Goal: Task Accomplishment & Management: Use online tool/utility

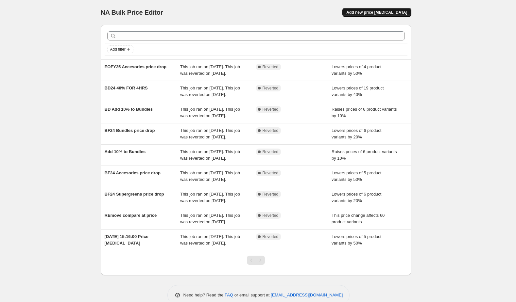
click at [371, 14] on span "Add new price [MEDICAL_DATA]" at bounding box center [376, 12] width 61 height 5
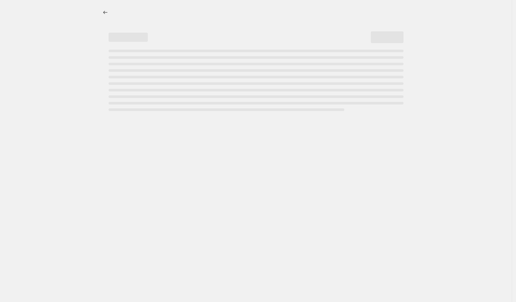
select select "percentage"
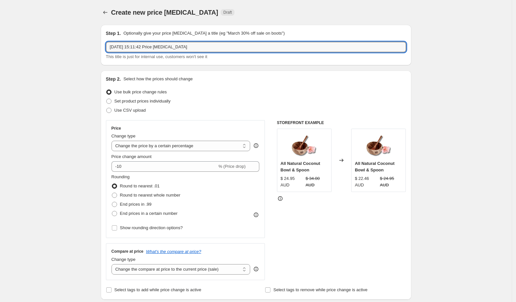
drag, startPoint x: 218, startPoint y: 48, endPoint x: 90, endPoint y: 39, distance: 128.0
type input "GRAND FINAL CLEARANCE"
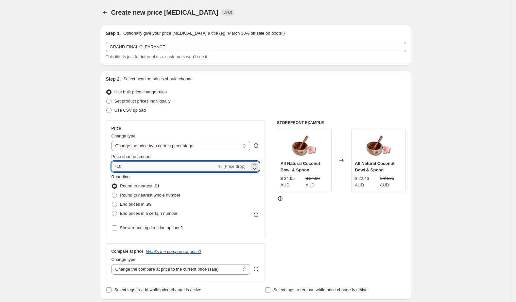
click at [175, 171] on input "-10" at bounding box center [164, 166] width 106 height 10
type input "-1"
type input "-7"
type input "-6"
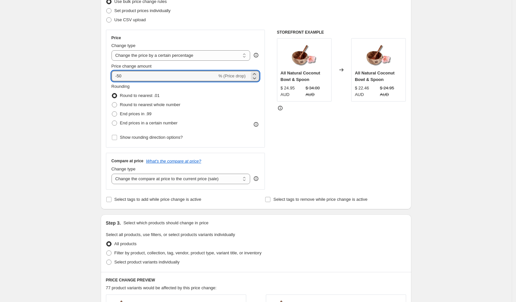
scroll to position [89, 0]
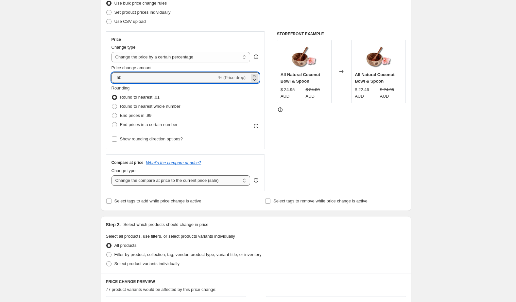
type input "-50"
click at [190, 181] on select "Change the compare at price to the current price (sale) Change the compare at p…" at bounding box center [180, 180] width 139 height 10
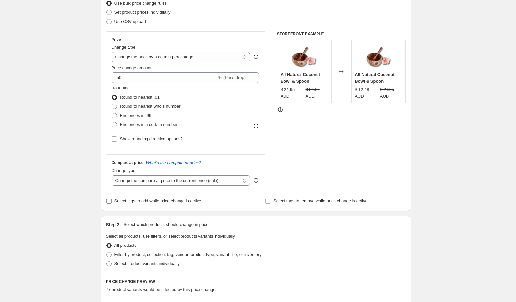
click at [201, 200] on span "Select tags to add while price change is active" at bounding box center [157, 201] width 87 height 5
click at [111, 200] on input "Select tags to add while price change is active" at bounding box center [108, 201] width 5 height 5
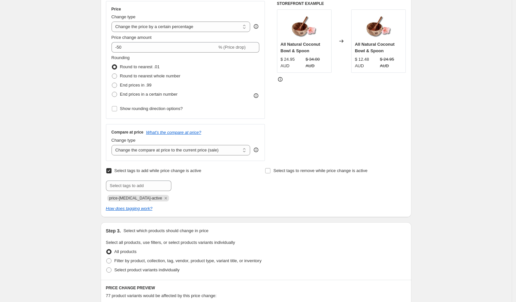
scroll to position [121, 0]
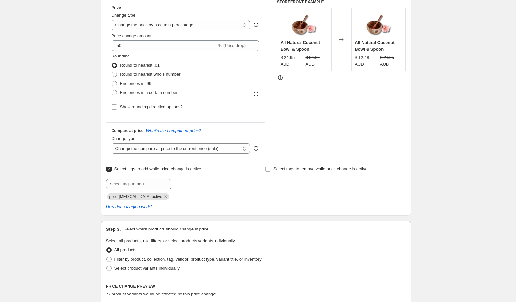
click at [156, 170] on span "Select tags to add while price change is active" at bounding box center [157, 169] width 87 height 5
click at [111, 170] on input "Select tags to add while price change is active" at bounding box center [108, 169] width 5 height 5
checkbox input "false"
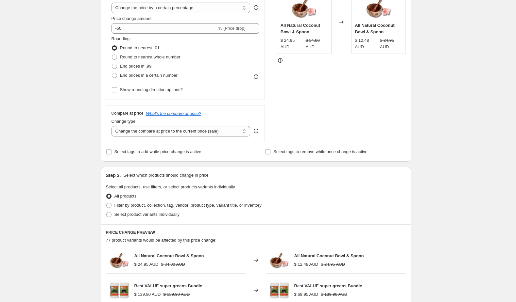
scroll to position [281, 0]
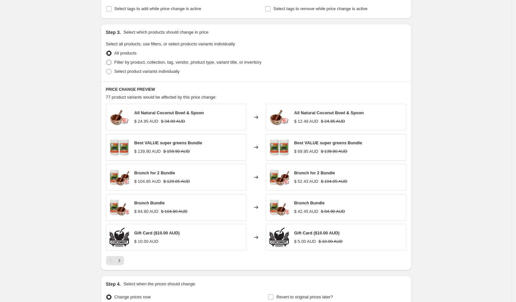
click at [140, 62] on span "Filter by product, collection, tag, vendor, product type, variant title, or inv…" at bounding box center [187, 62] width 147 height 5
click at [107, 60] on input "Filter by product, collection, tag, vendor, product type, variant title, or inv…" at bounding box center [106, 60] width 0 height 0
radio input "true"
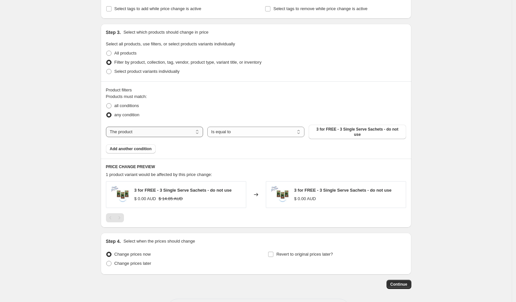
click at [145, 132] on select "The product The product's collection The product's tag The product's vendor The…" at bounding box center [154, 132] width 97 height 10
click at [156, 130] on select "The product The product's collection The product's tag The product's vendor The…" at bounding box center [154, 132] width 97 height 10
select select "collection"
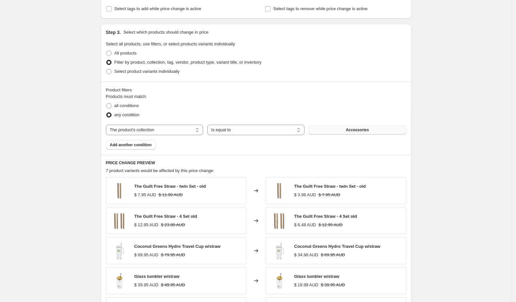
click at [349, 133] on button "Accessories" at bounding box center [356, 129] width 97 height 9
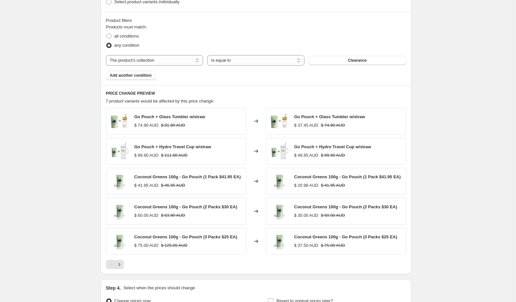
scroll to position [351, 0]
click at [149, 79] on div "Product filters Products must match: all conditions any condition The product T…" at bounding box center [256, 48] width 310 height 74
click at [148, 74] on span "Add another condition" at bounding box center [131, 75] width 42 height 5
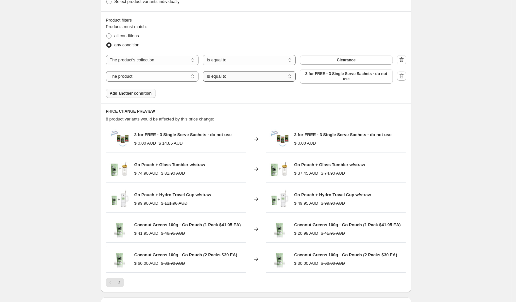
click at [223, 74] on select "Is equal to Is not equal to" at bounding box center [249, 76] width 93 height 10
select select "not_equal"
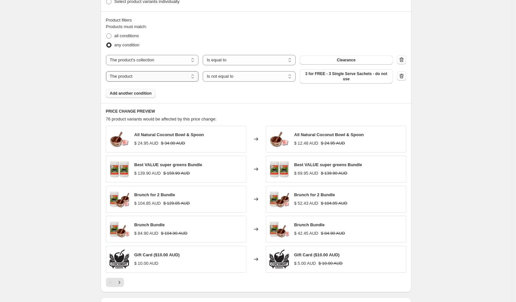
click at [168, 77] on select "The product The product's collection The product's tag The product's vendor The…" at bounding box center [152, 76] width 93 height 10
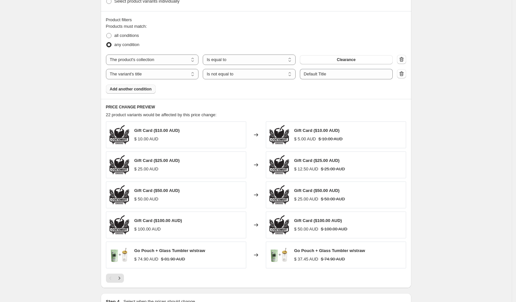
scroll to position [435, 0]
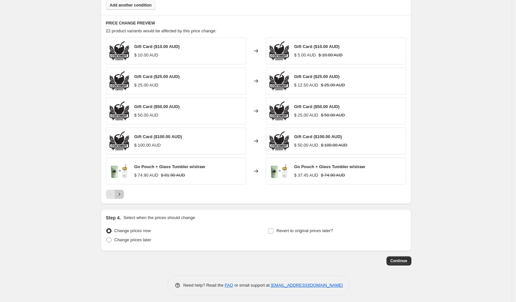
click at [121, 191] on icon "Next" at bounding box center [119, 194] width 7 height 7
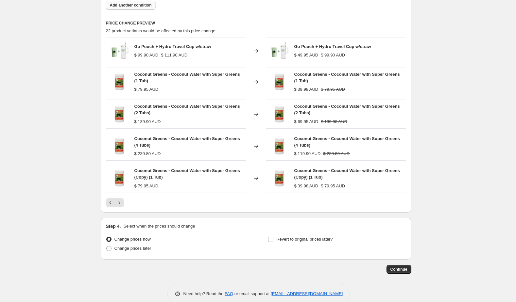
click at [121, 190] on div "Go Pouch + Hydro Travel Cup w/straw $ 99.90 AUD $ 111.90 AUD Changed to Go Pouc…" at bounding box center [256, 123] width 300 height 170
click at [123, 200] on icon "Next" at bounding box center [119, 203] width 7 height 7
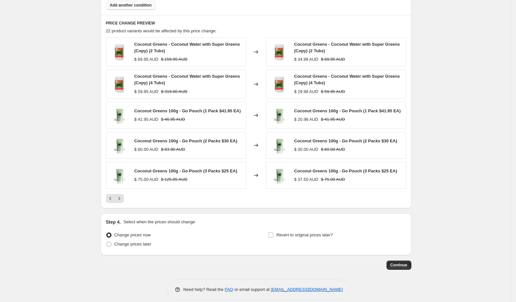
click at [156, 148] on span "$ 60.00 AUD" at bounding box center [146, 149] width 24 height 5
click at [114, 147] on img at bounding box center [119, 146] width 20 height 20
click at [126, 143] on img at bounding box center [119, 146] width 20 height 20
click at [297, 146] on div "$ 30.00 AUD" at bounding box center [306, 149] width 24 height 7
click at [207, 144] on div "Coconut Greens 100g - Go Pouch (2 Packs $30 EA) $ 60.00 AUD $ 83.90 AUD" at bounding box center [185, 145] width 103 height 15
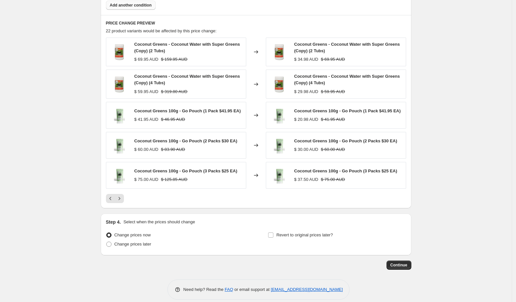
click at [201, 170] on span "Coconut Greens 100g - Go Pouch (3 Packs $25 EA)" at bounding box center [185, 171] width 103 height 5
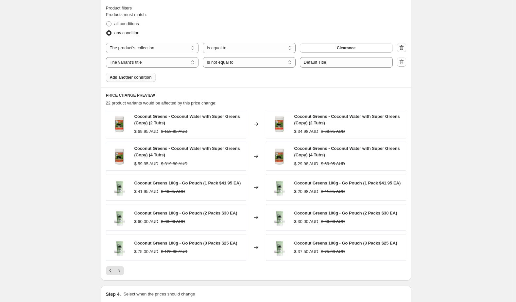
scroll to position [301, 0]
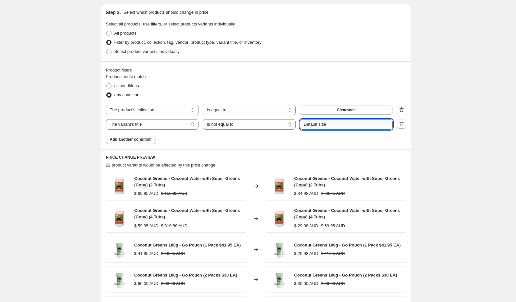
click at [332, 122] on input "Default Title" at bounding box center [346, 124] width 93 height 10
click at [179, 126] on select "The product The product's collection The product's tag The product's vendor The…" at bounding box center [152, 124] width 93 height 10
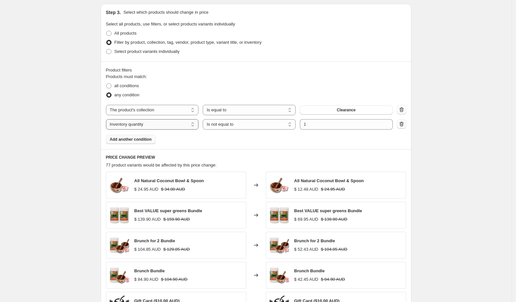
click at [152, 125] on select "The product The product's collection The product's tag The product's vendor The…" at bounding box center [152, 124] width 93 height 10
select select "title"
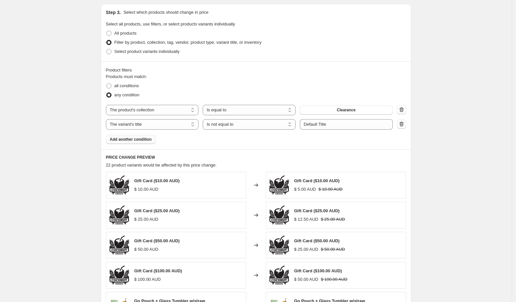
scroll to position [435, 0]
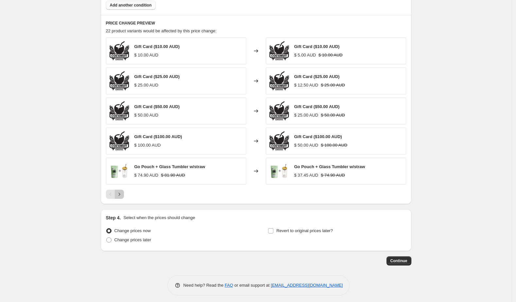
click at [120, 192] on icon "Next" at bounding box center [119, 194] width 7 height 7
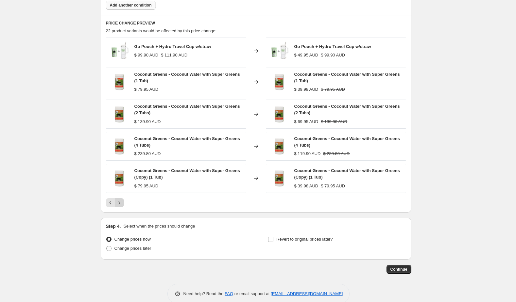
click at [121, 200] on icon "Next" at bounding box center [119, 203] width 7 height 7
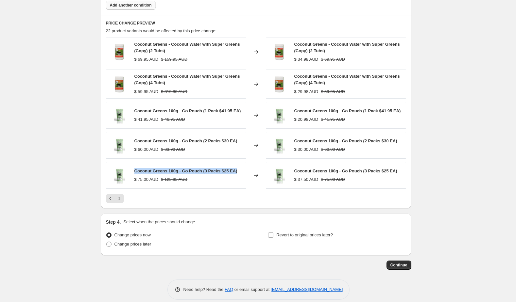
drag, startPoint x: 136, startPoint y: 171, endPoint x: 243, endPoint y: 168, distance: 107.2
click at [243, 168] on div "Coconut Greens 100g - Go Pouch (3 Packs $25 EA) $ 75.00 AUD $ 125.85 AUD" at bounding box center [176, 175] width 140 height 27
copy span "Coconut Greens 100g - Go Pouch (3 Packs $25 EA)"
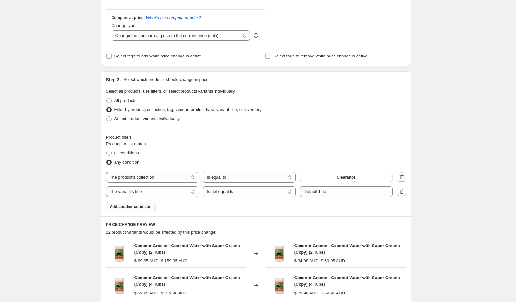
scroll to position [304, 0]
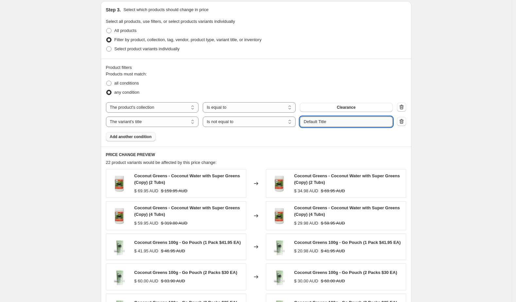
click at [322, 122] on input "Default Title" at bounding box center [346, 122] width 93 height 10
drag, startPoint x: 336, startPoint y: 122, endPoint x: 287, endPoint y: 120, distance: 48.1
click at [287, 120] on div "The product The product's collection The product's tag The product's vendor The…" at bounding box center [249, 122] width 287 height 10
paste input "Coconut Greens 100g - Go Pouch (3 Packs $25 EA)"
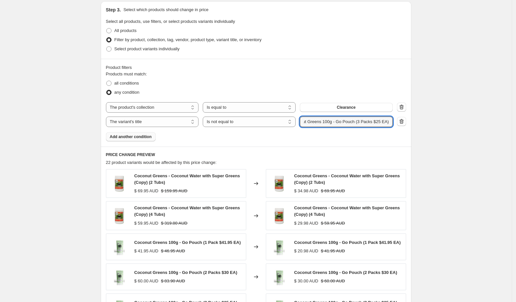
type input "Coconut Greens 100g - Go Pouch (3 Packs $25 EA)"
click at [270, 140] on div "Products must match: all conditions any condition The product The product's col…" at bounding box center [256, 106] width 300 height 71
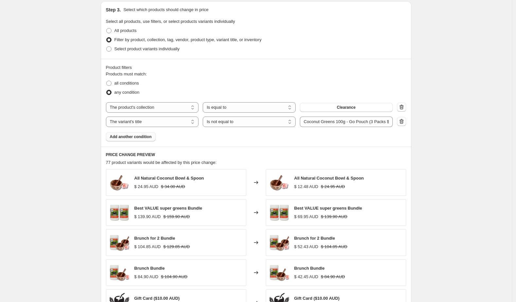
click at [144, 137] on span "Add another condition" at bounding box center [131, 136] width 42 height 5
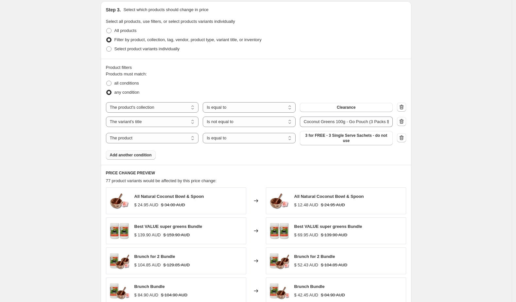
click at [144, 137] on select "The product The product's collection The product's tag The product's vendor The…" at bounding box center [152, 138] width 93 height 10
select select "title"
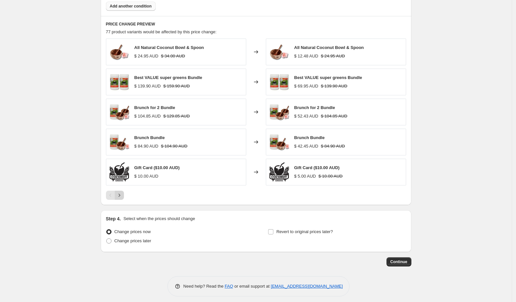
scroll to position [449, 0]
click at [120, 194] on icon "Next" at bounding box center [119, 195] width 7 height 7
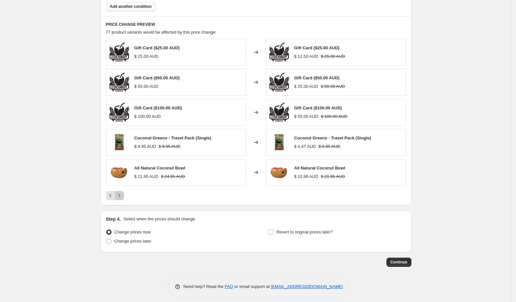
click at [121, 193] on icon "Next" at bounding box center [119, 195] width 7 height 7
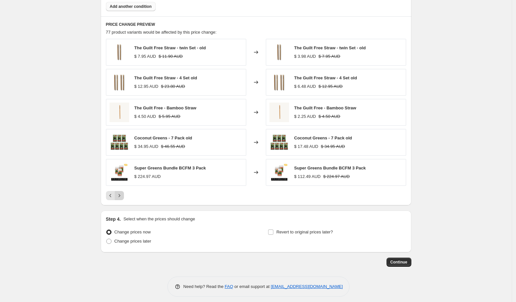
click at [121, 193] on icon "Next" at bounding box center [119, 195] width 7 height 7
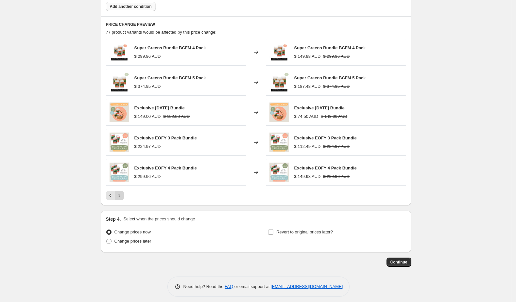
click at [121, 193] on icon "Next" at bounding box center [119, 195] width 7 height 7
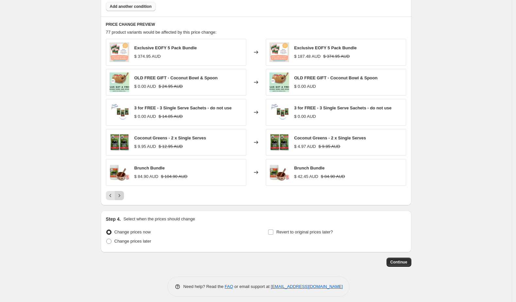
click at [120, 194] on icon "Next" at bounding box center [119, 195] width 2 height 3
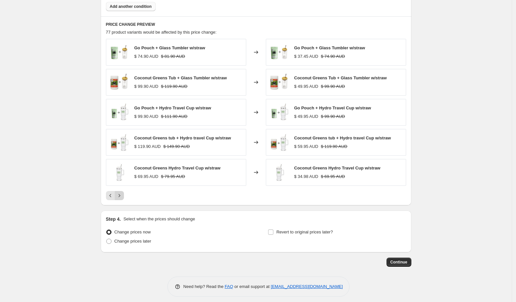
click at [120, 194] on icon "Next" at bounding box center [119, 195] width 2 height 3
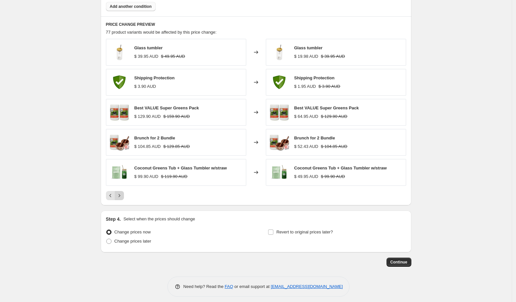
click at [120, 194] on icon "Next" at bounding box center [119, 195] width 2 height 3
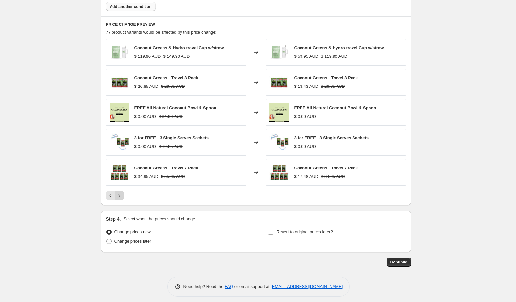
click at [120, 194] on icon "Next" at bounding box center [119, 195] width 2 height 3
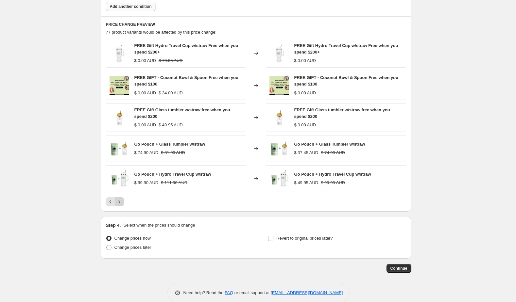
click at [121, 199] on icon "Next" at bounding box center [119, 202] width 7 height 7
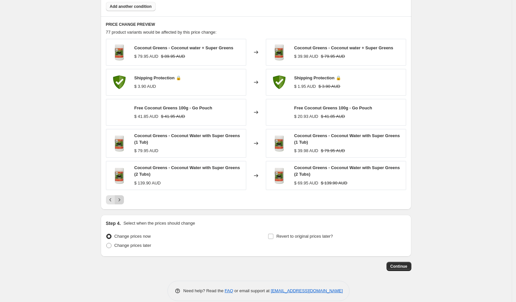
click at [121, 199] on icon "Next" at bounding box center [119, 200] width 7 height 7
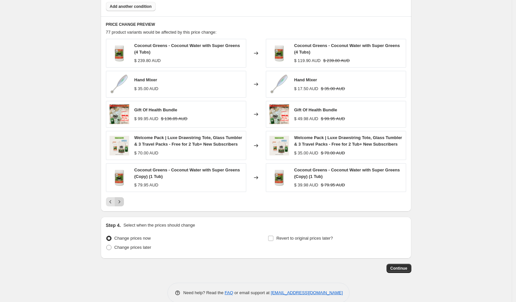
click at [121, 199] on div "Coconut Greens - Coconut Water with Super Greens (4 Tubs) $ 239.80 AUD Changed …" at bounding box center [256, 123] width 300 height 168
click at [122, 205] on icon "Next" at bounding box center [119, 202] width 7 height 7
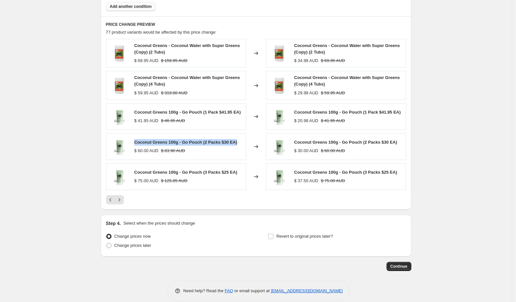
drag, startPoint x: 137, startPoint y: 143, endPoint x: 242, endPoint y: 144, distance: 105.5
click at [237, 144] on span "Coconut Greens 100g - Go Pouch (2 Packs $30 EA)" at bounding box center [185, 142] width 103 height 5
copy span "Coconut Greens 100g - Go Pouch (2 Packs $30 EA)"
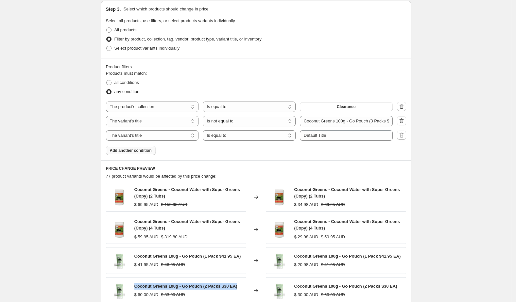
scroll to position [304, 0]
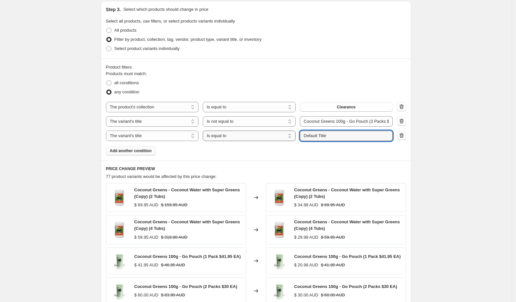
drag, startPoint x: 349, startPoint y: 132, endPoint x: 297, endPoint y: 132, distance: 51.9
click at [297, 132] on div "The product The product's collection The product's tag The product's vendor The…" at bounding box center [249, 136] width 287 height 10
paste input "Coconut Greens 100g - Go Pouch (2 Packs $30 EA)"
type input "Coconut Greens 100g - Go Pouch (2 Packs $30 EA)"
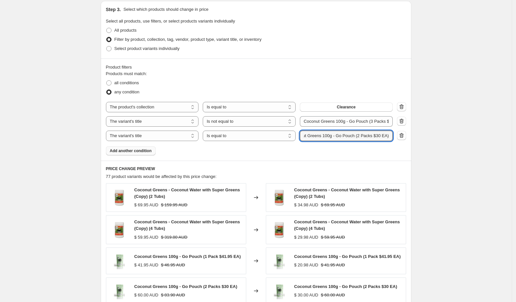
scroll to position [0, 0]
click at [275, 153] on div "Products must match: all conditions any condition The product The product's col…" at bounding box center [256, 113] width 300 height 85
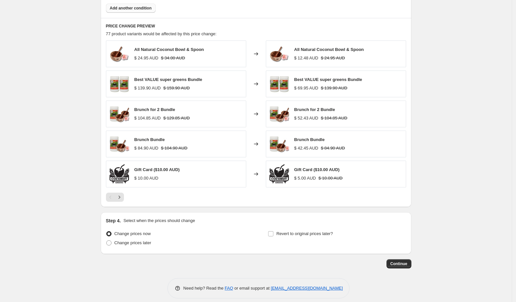
scroll to position [450, 0]
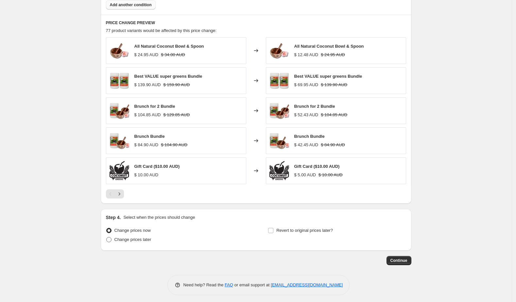
click at [147, 238] on span "Change prices later" at bounding box center [132, 239] width 37 height 5
click at [107, 238] on input "Change prices later" at bounding box center [106, 237] width 0 height 0
radio input "true"
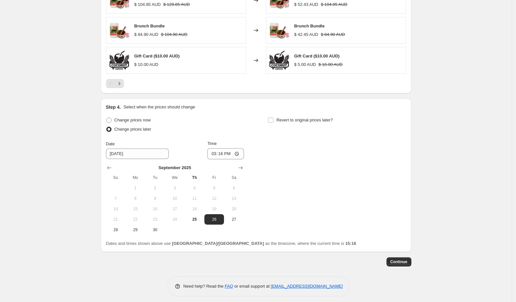
scroll to position [560, 0]
click at [198, 218] on span "25" at bounding box center [194, 219] width 14 height 5
type input "[DATE]"
click at [228, 160] on div "[DATE] Su Mo Tu We Th Fr Sa 1 2 3 4 5 6 7 8 9 10 11 12 13 14 15 16 17 18 19 20 …" at bounding box center [172, 198] width 143 height 76
click at [227, 153] on input "15:16" at bounding box center [225, 154] width 37 height 11
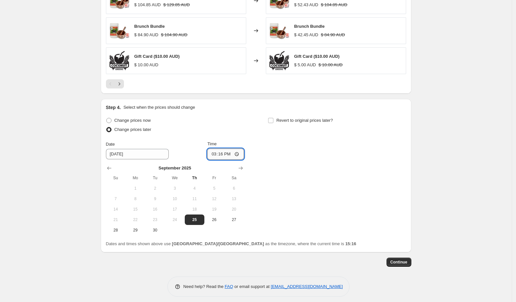
click at [234, 151] on input "15:16" at bounding box center [225, 154] width 37 height 11
click at [223, 151] on input "15:16" at bounding box center [225, 154] width 37 height 11
click at [216, 152] on input "15:16" at bounding box center [225, 154] width 37 height 11
type input "23:59"
click at [304, 152] on div "Change prices now Change prices later Date [DATE] Time 23:59 [DATE] Su Mo Tu We…" at bounding box center [256, 176] width 300 height 120
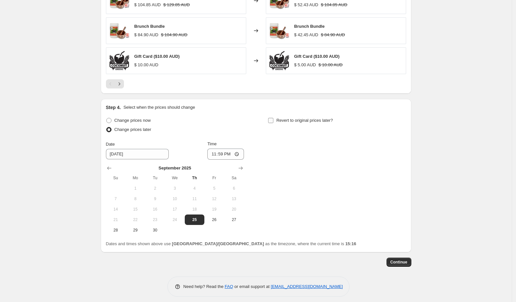
click at [281, 118] on span "Revert to original prices later?" at bounding box center [304, 120] width 57 height 5
click at [273, 118] on input "Revert to original prices later?" at bounding box center [270, 120] width 5 height 5
checkbox input "true"
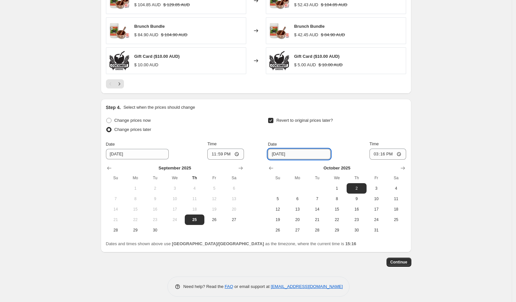
click at [300, 153] on input "[DATE]" at bounding box center [299, 154] width 63 height 10
click at [139, 228] on span "29" at bounding box center [135, 230] width 14 height 5
type input "[DATE]"
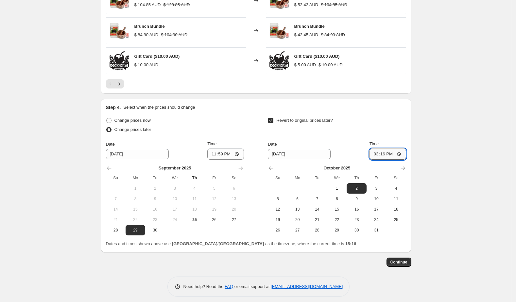
click at [378, 153] on input "15:16" at bounding box center [387, 154] width 37 height 11
type input "23:59"
click at [364, 116] on div "Revert to original prices later?" at bounding box center [337, 126] width 138 height 20
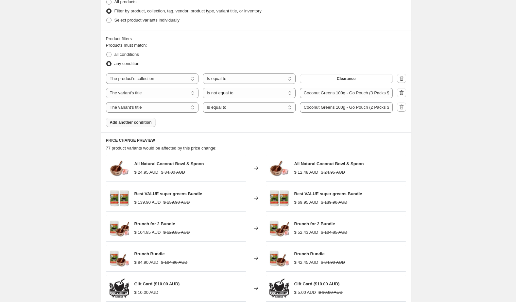
scroll to position [333, 0]
click at [128, 52] on span "all conditions" at bounding box center [126, 54] width 25 height 5
click at [107, 52] on input "all conditions" at bounding box center [106, 52] width 0 height 0
radio input "true"
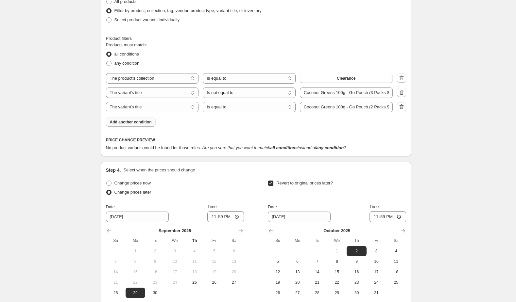
click at [255, 128] on div "Product filters Products must match: all conditions any condition The product T…" at bounding box center [256, 81] width 310 height 102
click at [404, 92] on icon "button" at bounding box center [401, 92] width 7 height 7
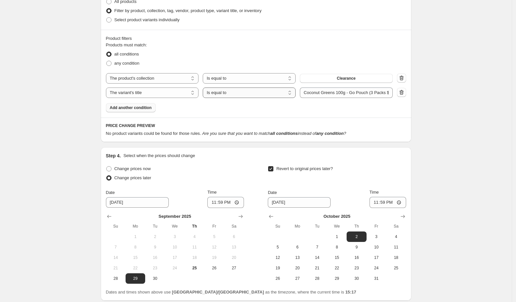
click at [274, 90] on select "Is equal to Is not equal to Contains" at bounding box center [249, 93] width 93 height 10
select select "not_equal"
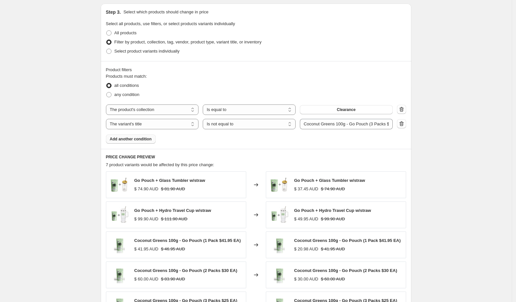
scroll to position [289, 0]
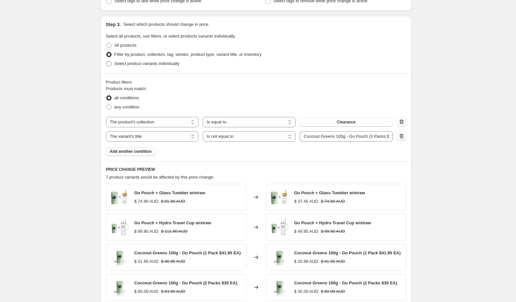
click at [173, 64] on span "Select product variants individually" at bounding box center [146, 63] width 65 height 5
click at [107, 61] on input "Select product variants individually" at bounding box center [106, 61] width 0 height 0
radio input "true"
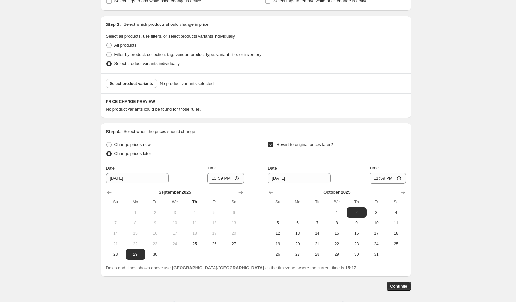
click at [210, 91] on div "Select product variants No product variants selected" at bounding box center [256, 84] width 310 height 20
click at [140, 83] on span "Select product variants" at bounding box center [131, 83] width 43 height 5
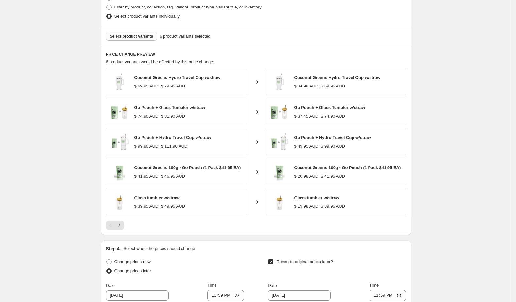
scroll to position [338, 0]
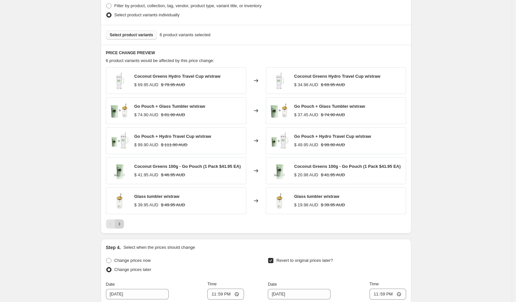
click at [123, 226] on icon "Next" at bounding box center [119, 224] width 7 height 7
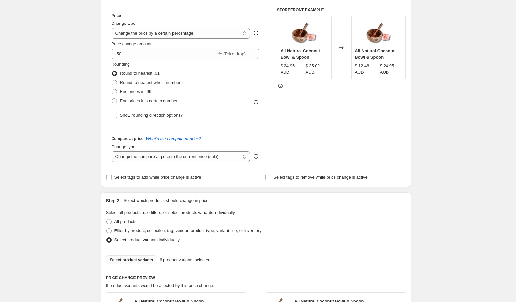
scroll to position [74, 0]
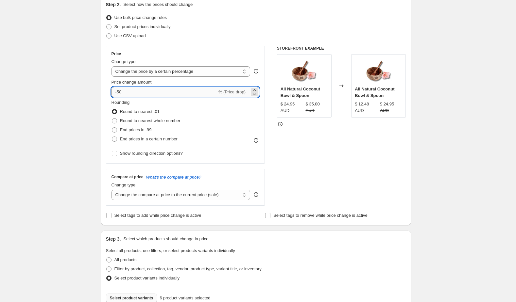
drag, startPoint x: 131, startPoint y: 93, endPoint x: 120, endPoint y: 92, distance: 10.8
click at [120, 92] on input "-50" at bounding box center [164, 92] width 106 height 10
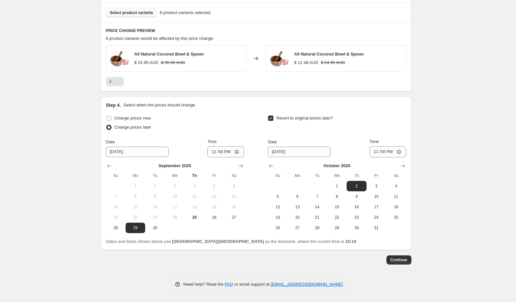
scroll to position [360, 0]
click at [404, 260] on span "Continue" at bounding box center [398, 259] width 17 height 5
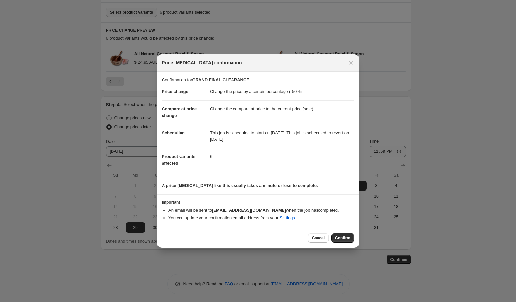
drag, startPoint x: 367, startPoint y: 239, endPoint x: 363, endPoint y: 265, distance: 26.5
click at [365, 261] on div at bounding box center [258, 151] width 516 height 302
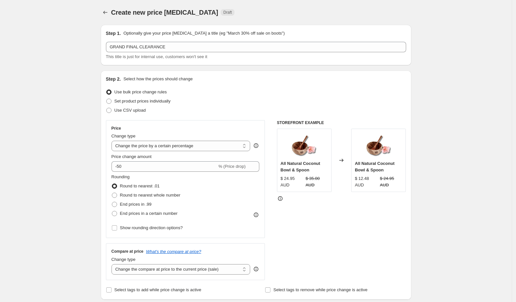
scroll to position [360, 0]
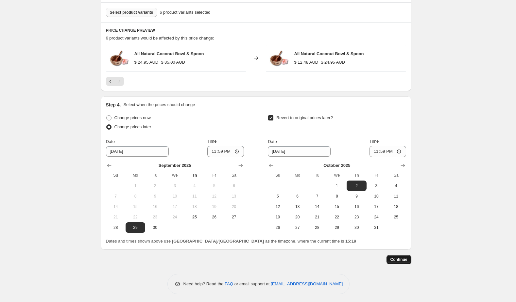
click at [407, 255] on button "Continue" at bounding box center [398, 259] width 25 height 9
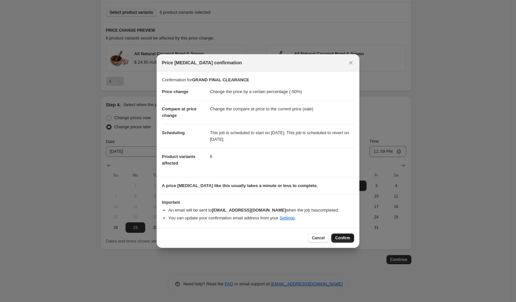
click at [345, 239] on span "Confirm" at bounding box center [342, 238] width 15 height 5
